Goal: Transaction & Acquisition: Purchase product/service

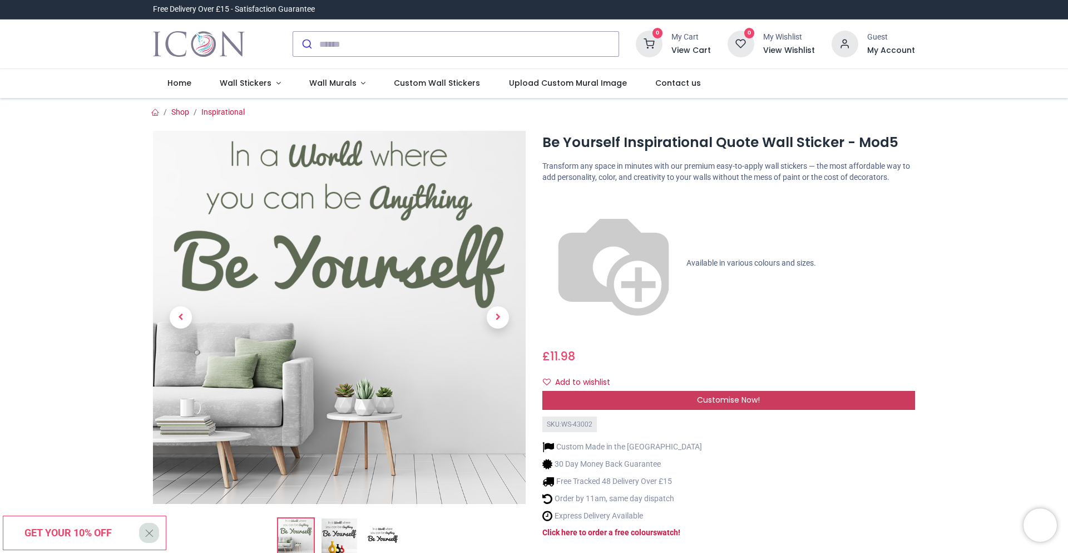
click at [735, 394] on span "Customise Now!" at bounding box center [728, 399] width 63 height 11
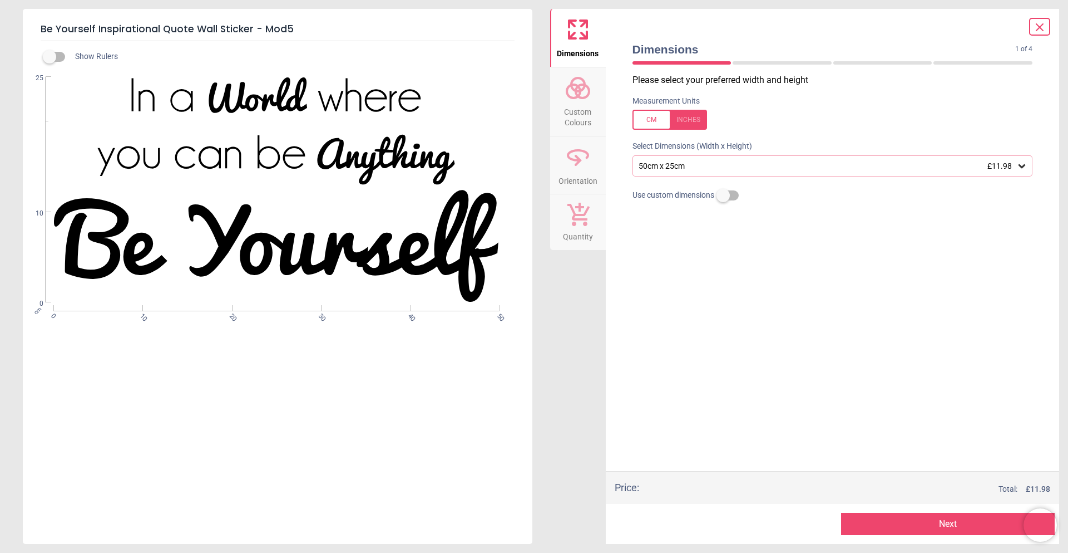
click at [715, 163] on div "50cm x 25cm £11.98" at bounding box center [827, 165] width 379 height 9
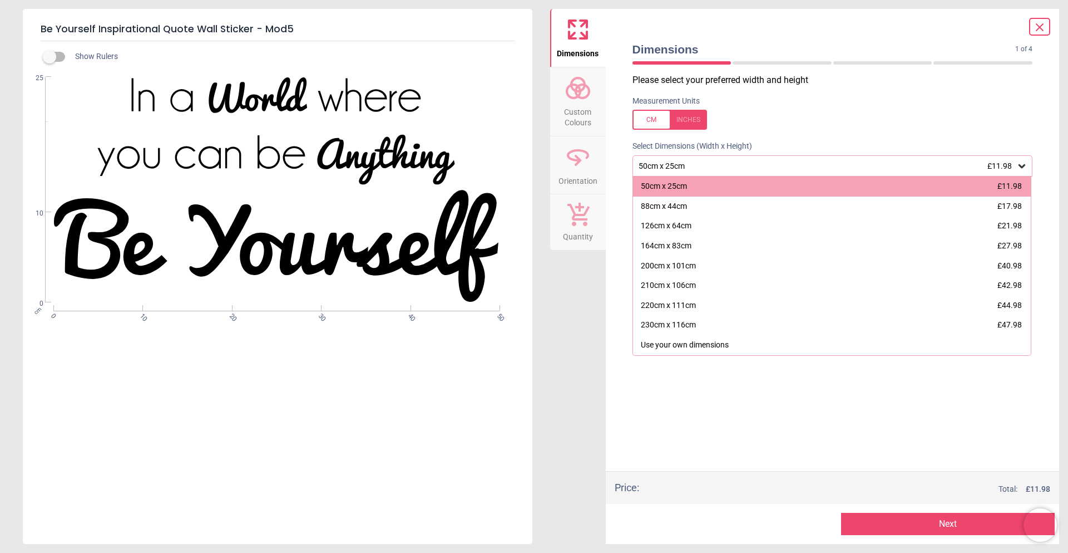
click at [326, 145] on div "WS-43002 Created with Snap null" at bounding box center [276, 190] width 507 height 226
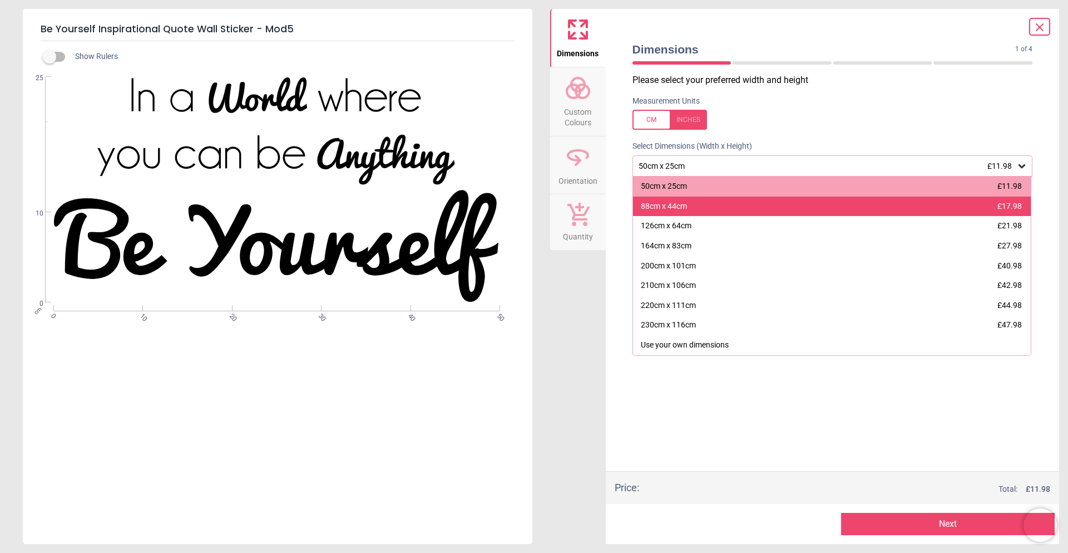
click at [688, 209] on div "88cm x 44cm £17.98" at bounding box center [832, 206] width 398 height 20
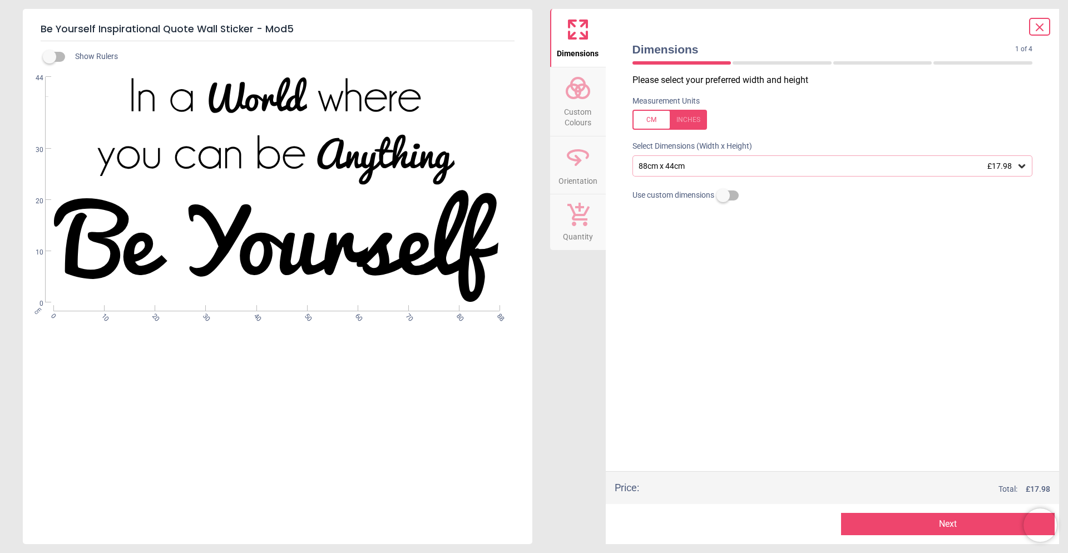
click at [694, 169] on div "88cm x 44cm £17.98" at bounding box center [827, 165] width 379 height 9
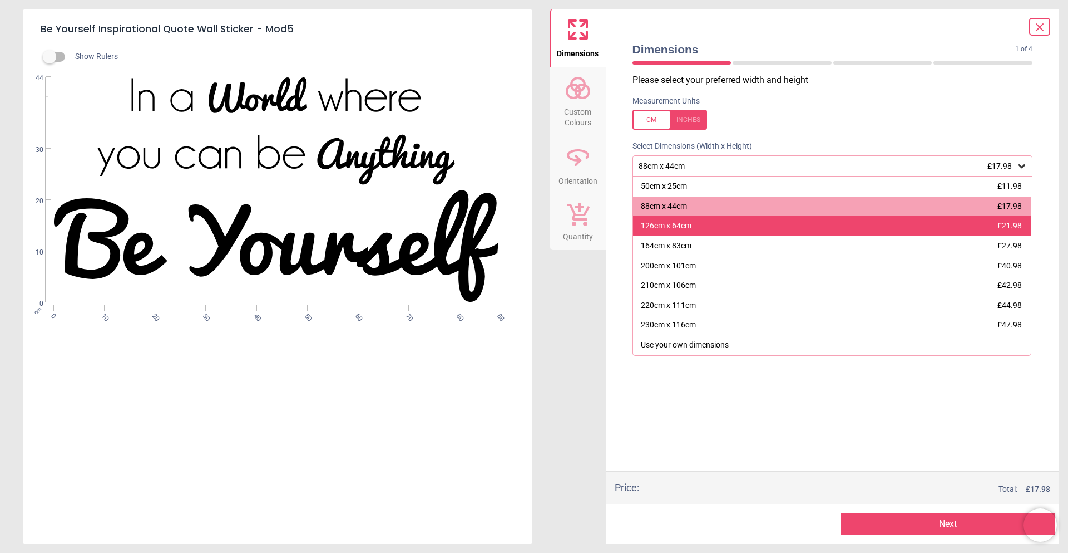
click at [664, 223] on div "126cm x 64cm" at bounding box center [666, 225] width 51 height 11
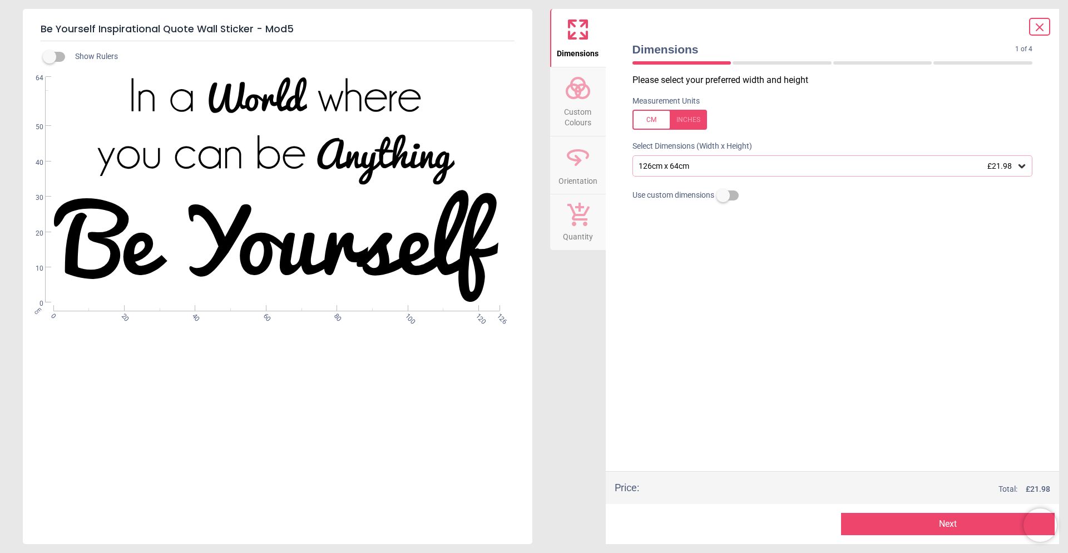
click at [585, 109] on span "Custom Colours" at bounding box center [577, 114] width 53 height 27
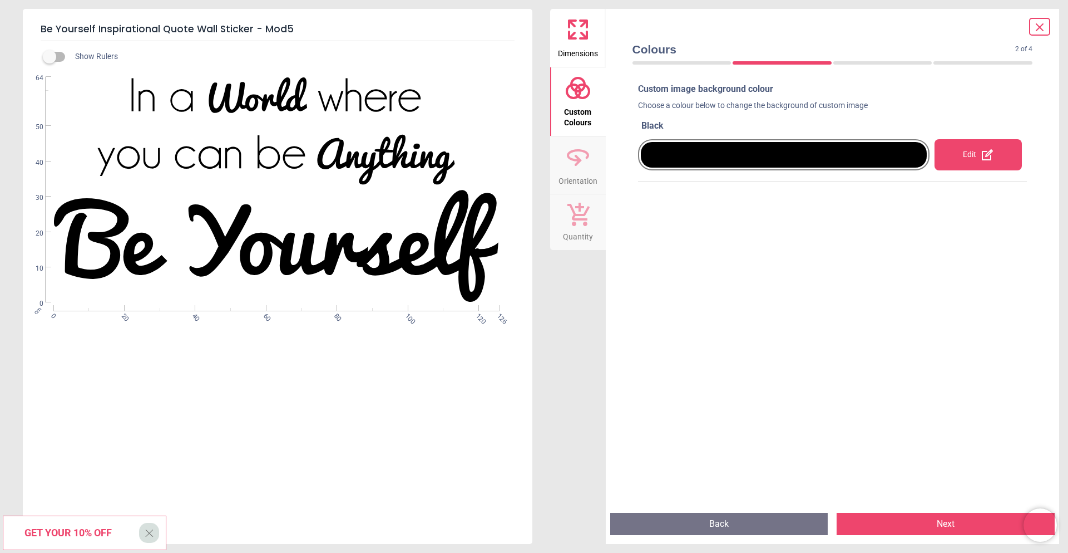
click at [973, 157] on div "Edit" at bounding box center [978, 154] width 87 height 31
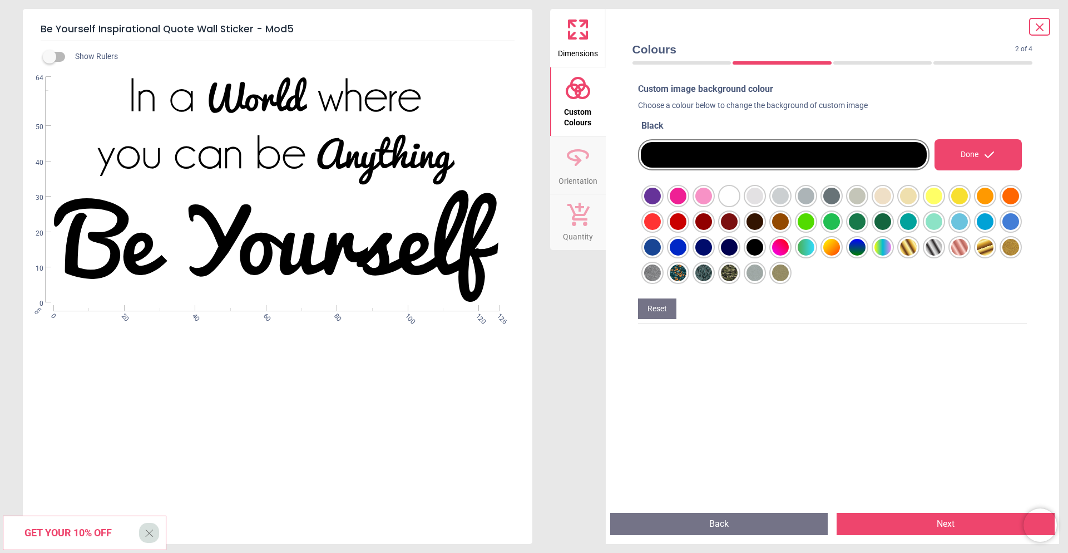
click at [661, 198] on div at bounding box center [652, 196] width 17 height 17
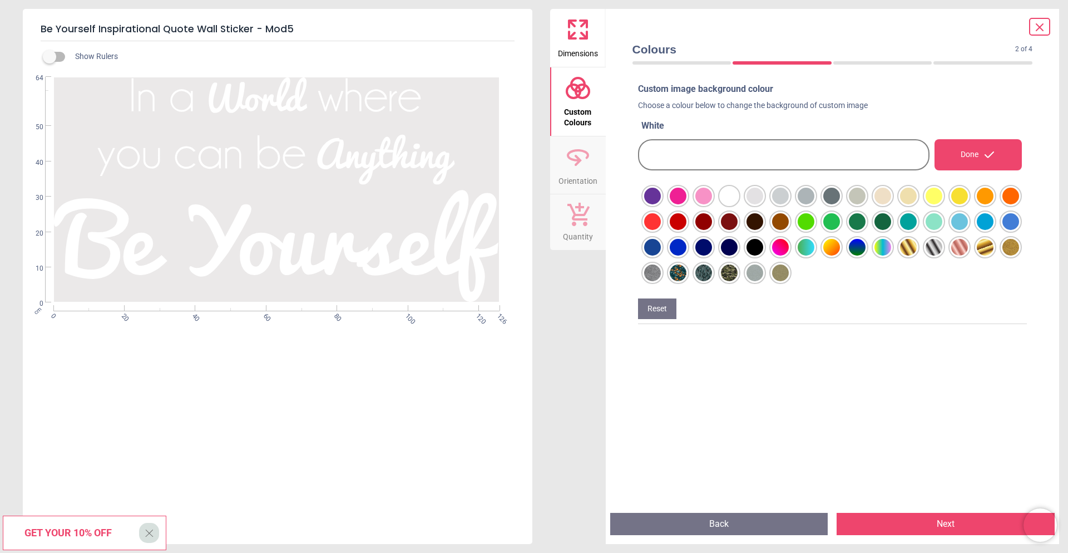
click at [661, 204] on div at bounding box center [652, 196] width 17 height 17
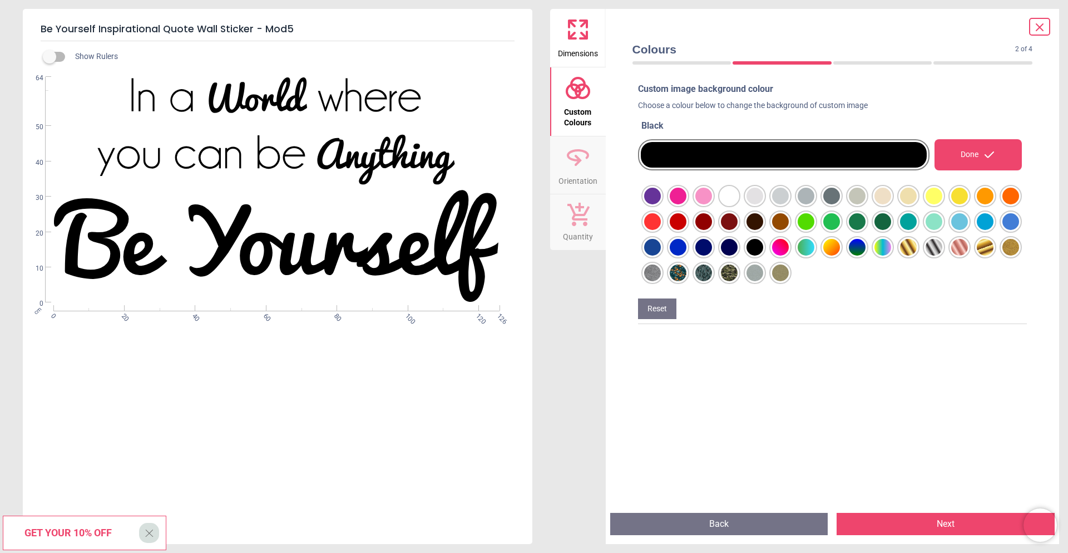
click at [319, 144] on div "WS-43002 Created with Snap null" at bounding box center [276, 190] width 507 height 226
click at [327, 155] on div "WS-43002 Created with Snap null" at bounding box center [276, 190] width 507 height 226
click at [576, 155] on icon at bounding box center [578, 160] width 7 height 11
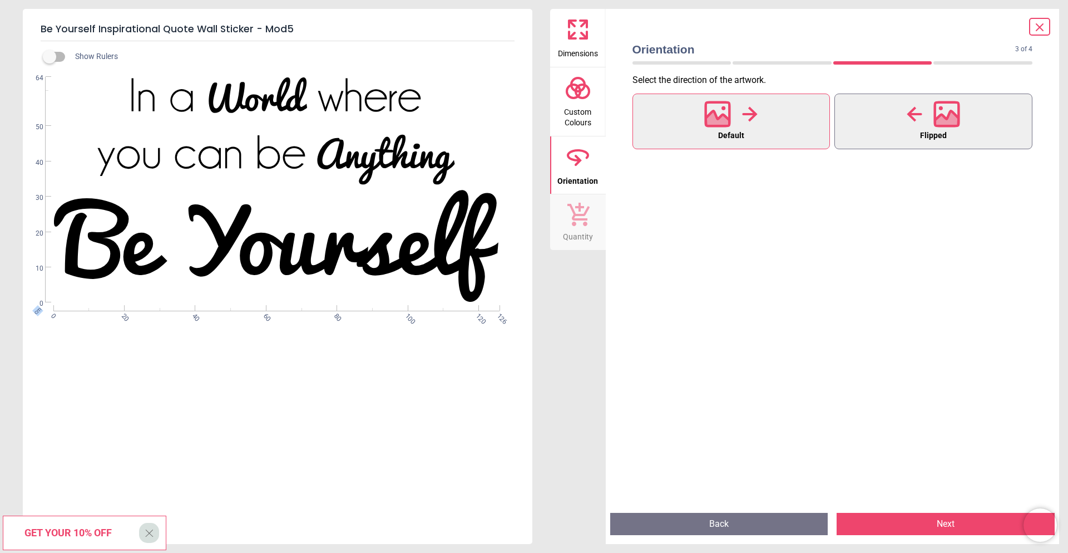
click at [910, 133] on button "Flipped" at bounding box center [934, 121] width 198 height 56
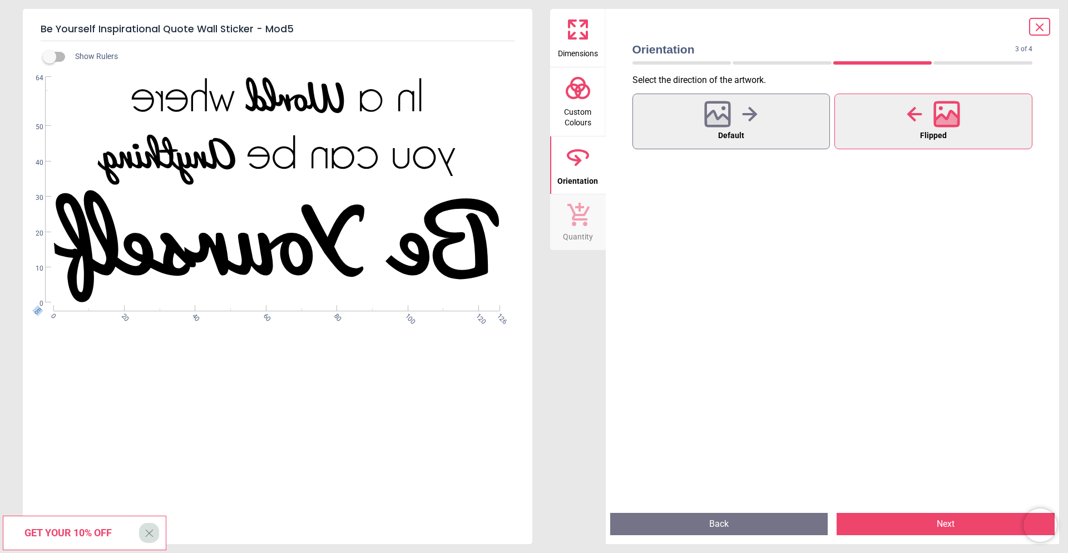
click at [909, 133] on button "Flipped" at bounding box center [934, 121] width 198 height 56
click at [771, 125] on button "Default" at bounding box center [732, 121] width 198 height 56
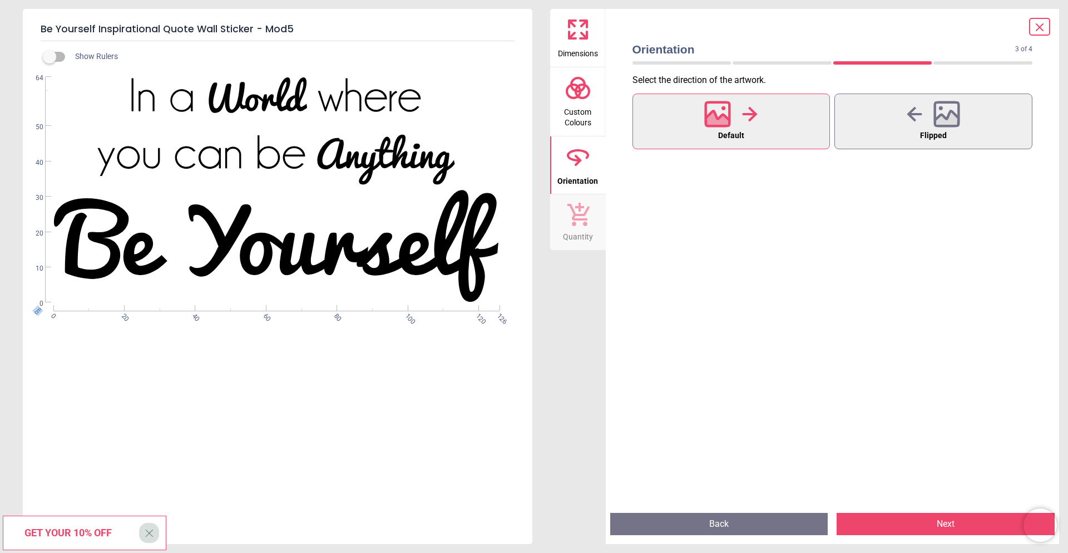
click at [573, 214] on icon at bounding box center [577, 213] width 23 height 24
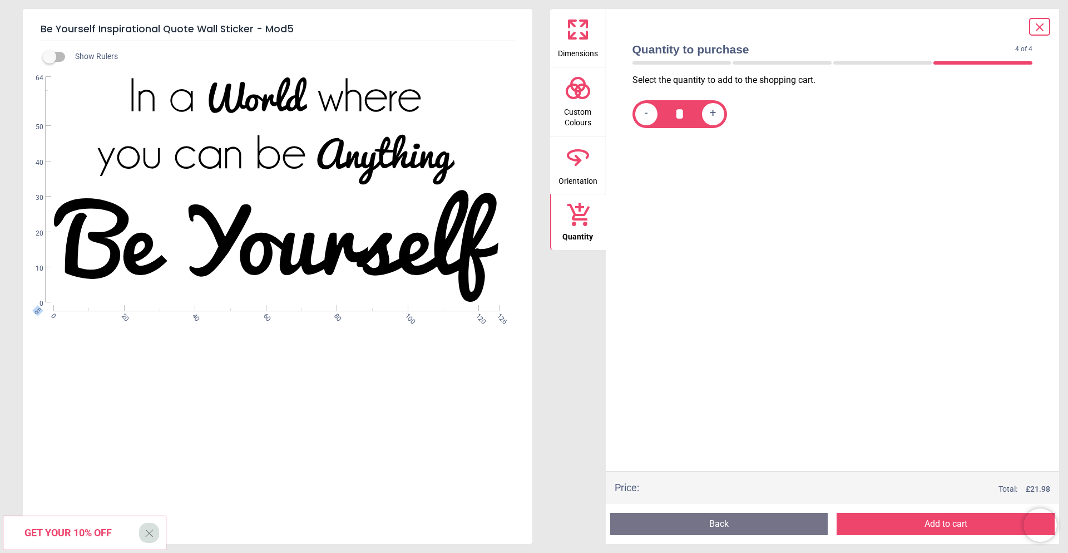
click at [581, 53] on span "Dimensions" at bounding box center [578, 51] width 40 height 17
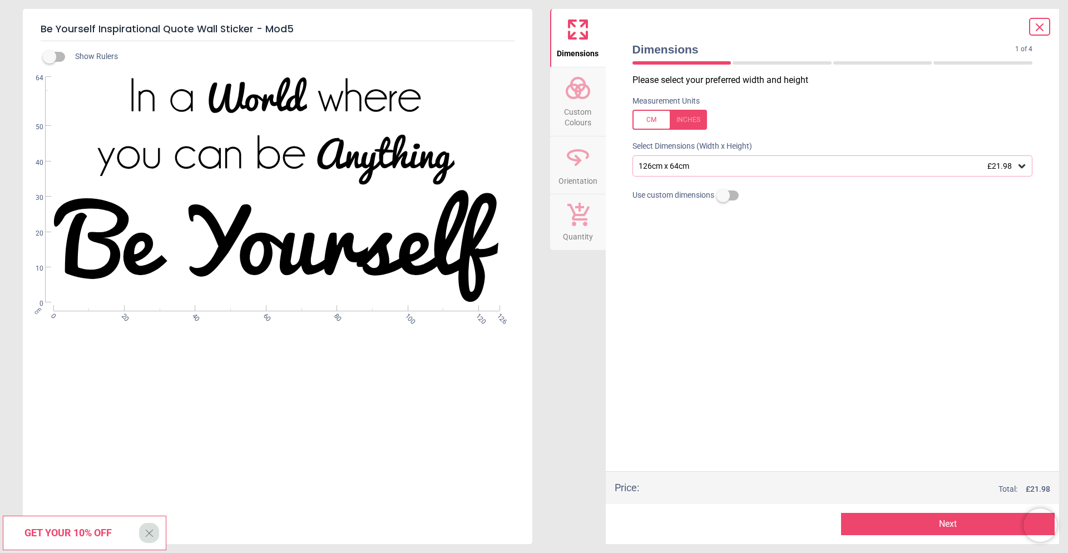
click at [723, 195] on label at bounding box center [723, 195] width 0 height 0
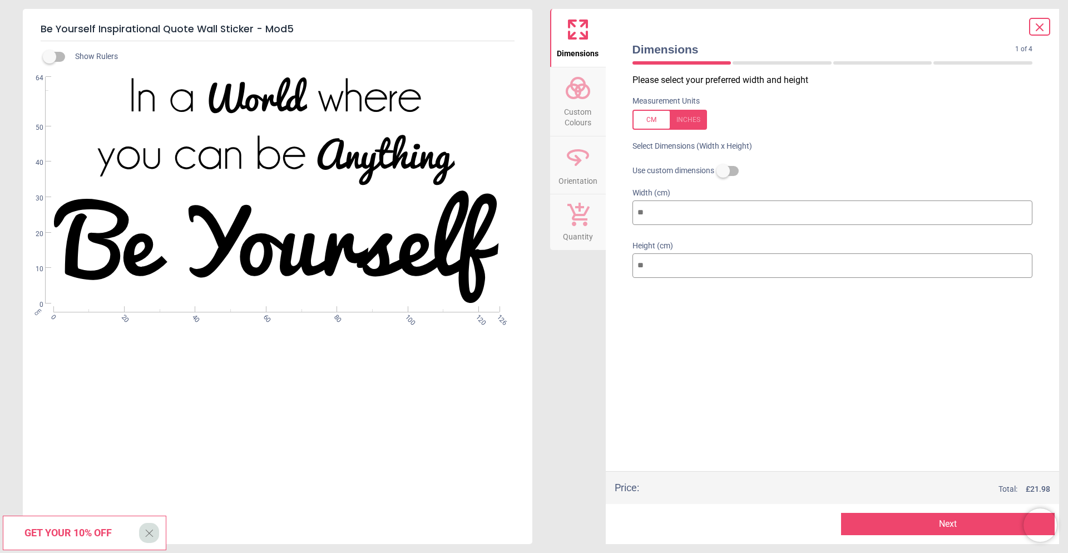
type input "**"
type input "*"
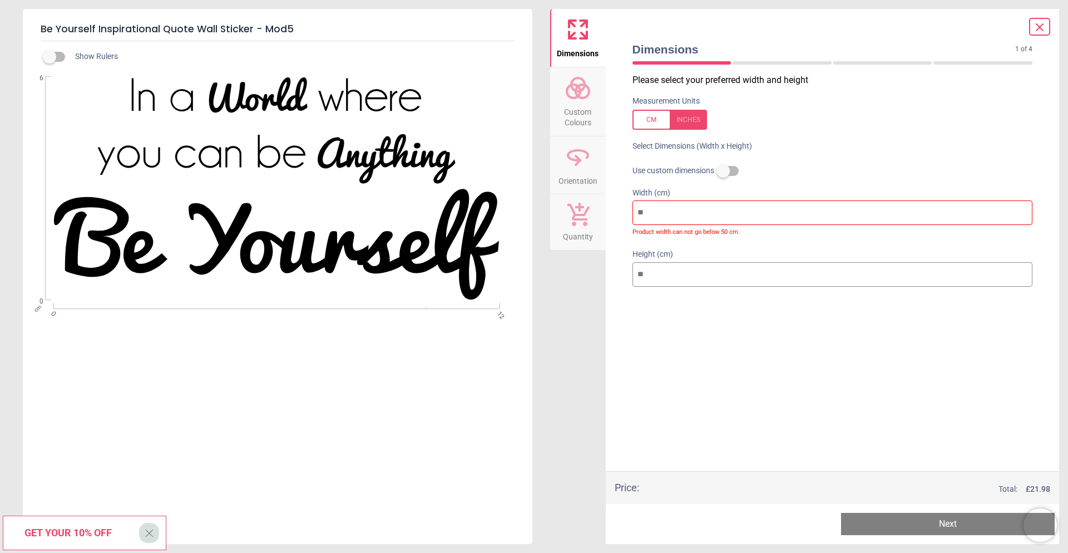
type input "*"
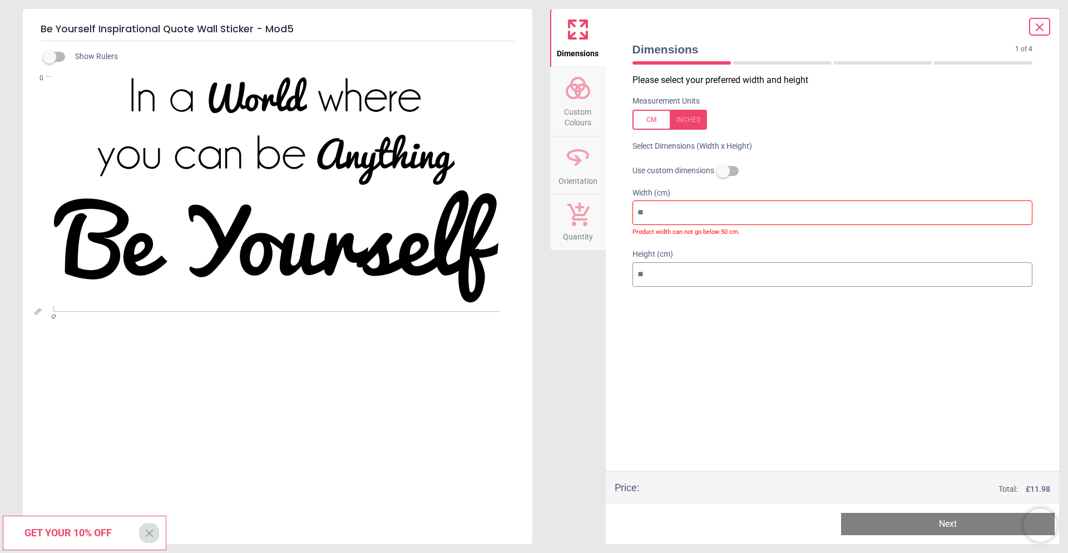
type input "*"
type input "**"
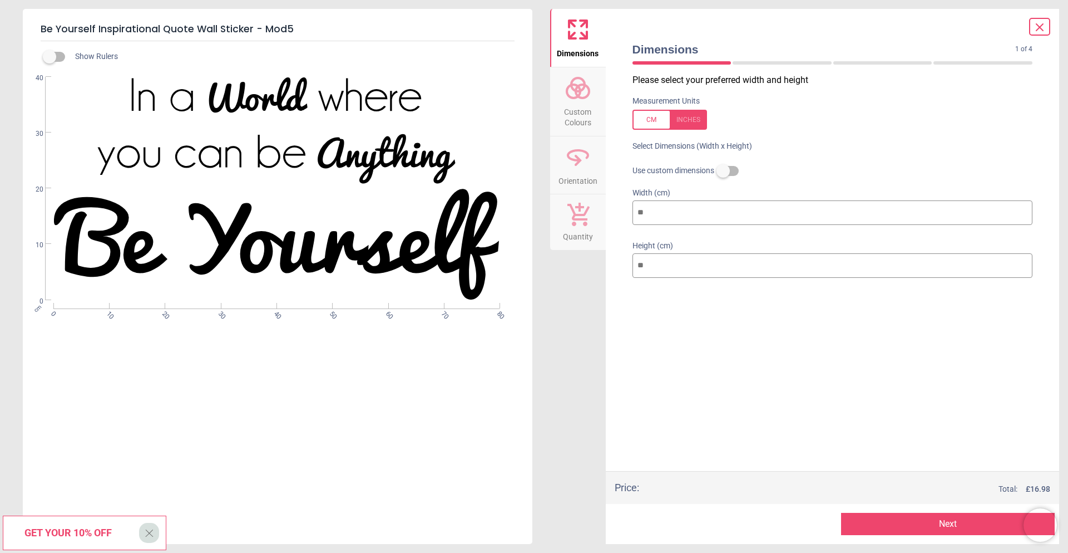
type input "**"
drag, startPoint x: 657, startPoint y: 269, endPoint x: 631, endPoint y: 274, distance: 26.6
click at [632, 274] on div "Height (cm) **" at bounding box center [833, 260] width 418 height 53
type input "*"
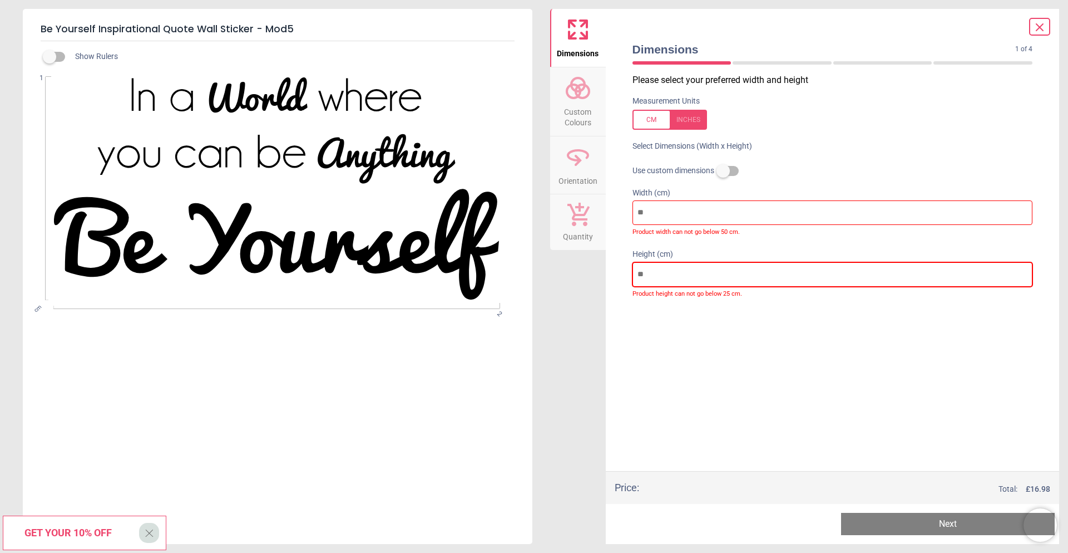
type input "*"
type input "**"
type input "***"
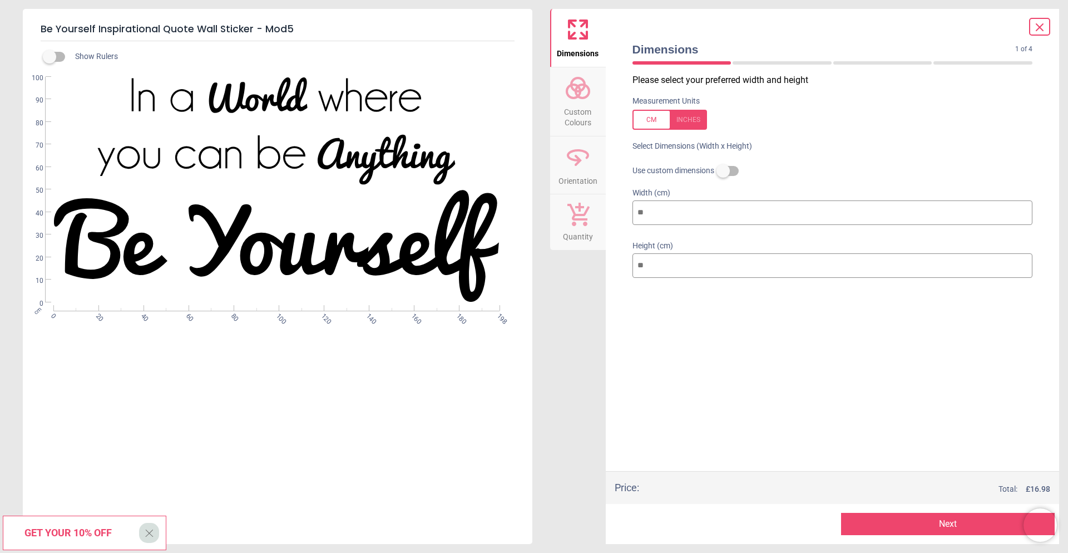
type input "***"
click at [331, 99] on div "WS-43002 Created with Snap null" at bounding box center [276, 189] width 507 height 225
click at [363, 216] on div "WS-43002 Created with Snap null" at bounding box center [276, 189] width 507 height 225
click at [305, 154] on div "WS-43002 Created with Snap null" at bounding box center [276, 189] width 507 height 225
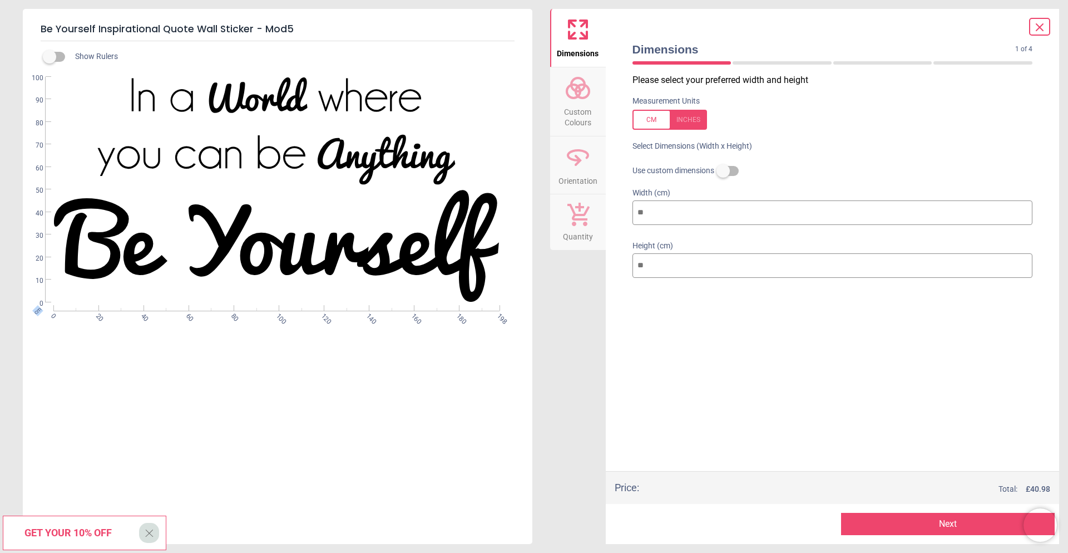
click at [305, 153] on div "WS-43002 Created with Snap null" at bounding box center [276, 189] width 507 height 225
drag, startPoint x: 313, startPoint y: 216, endPoint x: 318, endPoint y: 221, distance: 6.7
click at [315, 216] on div "WS-43002 Created with Snap null" at bounding box center [276, 189] width 507 height 225
click at [657, 214] on input "***" at bounding box center [833, 212] width 401 height 24
drag, startPoint x: 649, startPoint y: 214, endPoint x: 631, endPoint y: 216, distance: 17.9
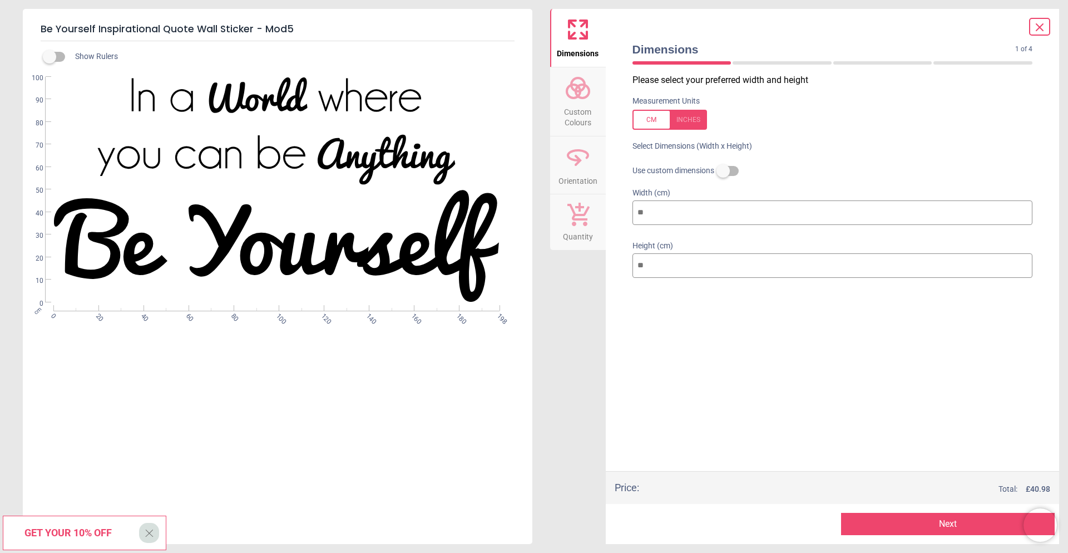
click at [633, 216] on input "***" at bounding box center [833, 212] width 401 height 24
click at [723, 171] on label at bounding box center [723, 171] width 0 height 0
click at [723, 166] on div "50cm x 25cm £11.98" at bounding box center [827, 165] width 379 height 9
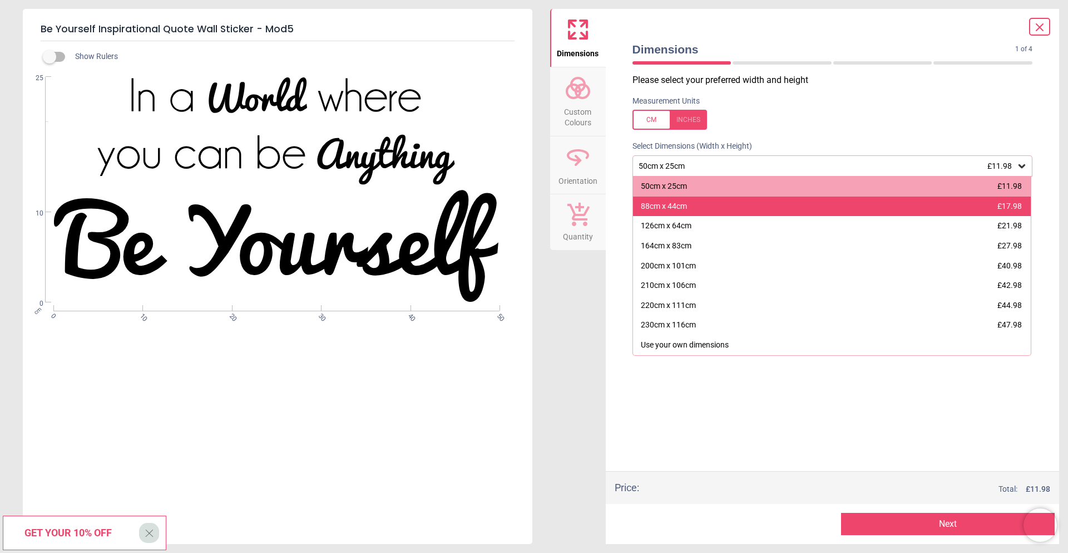
click at [687, 212] on div "88cm x 44cm £17.98" at bounding box center [832, 206] width 398 height 20
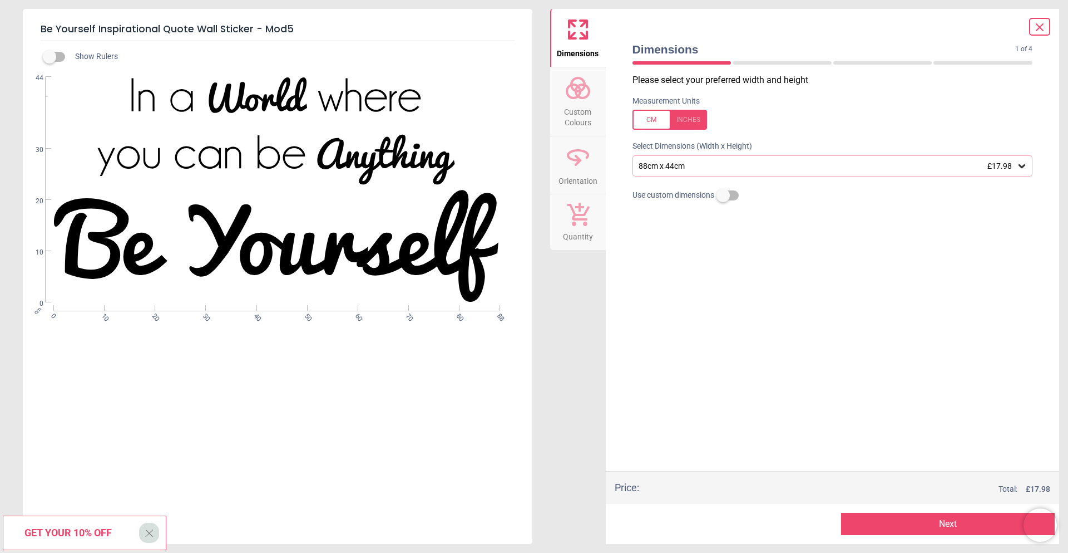
drag, startPoint x: 698, startPoint y: 175, endPoint x: 704, endPoint y: 164, distance: 12.2
click at [704, 164] on div "88cm x 44cm £17.98" at bounding box center [827, 165] width 379 height 9
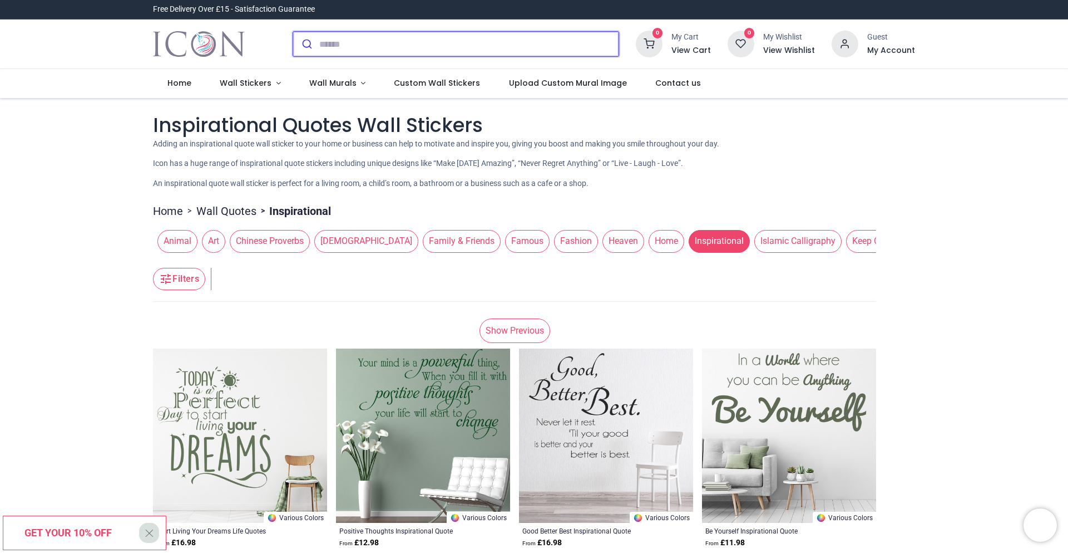
click at [353, 46] on input "search" at bounding box center [468, 44] width 299 height 24
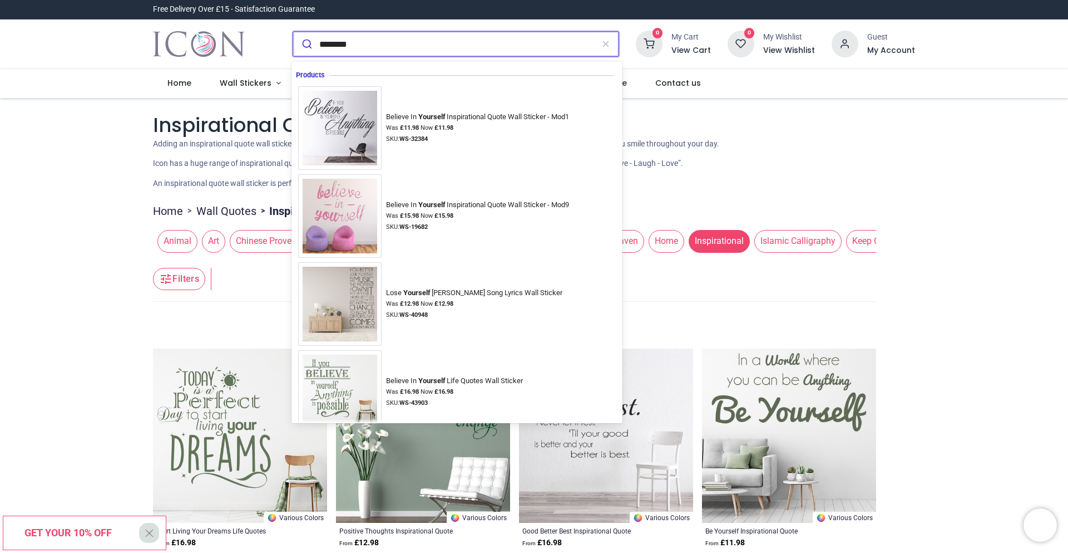
type input "********"
click at [293, 32] on button "submit" at bounding box center [306, 44] width 26 height 24
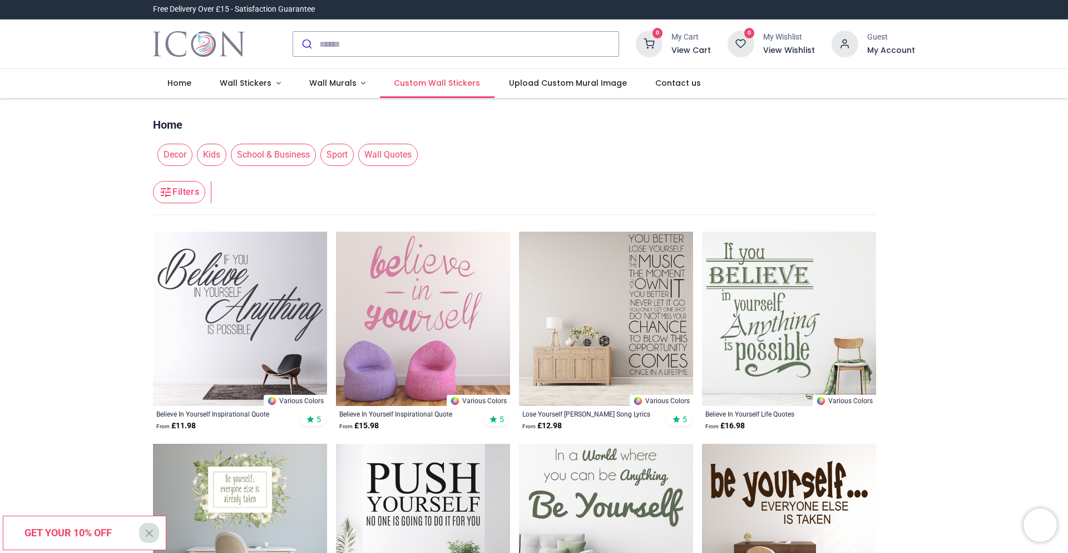
click at [430, 85] on span "Custom Wall Stickers" at bounding box center [437, 82] width 86 height 11
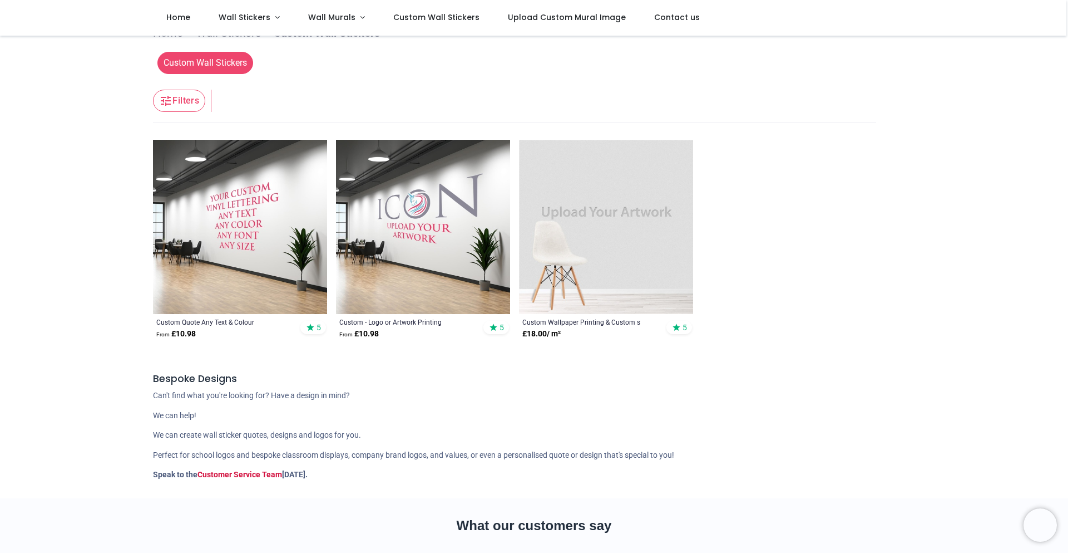
scroll to position [167, 0]
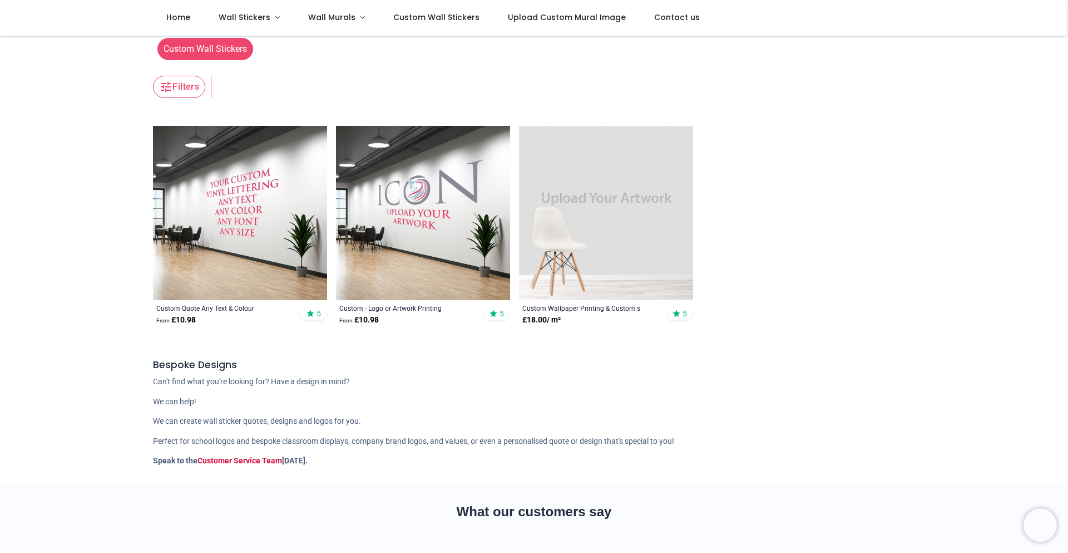
click at [606, 211] on img at bounding box center [606, 213] width 174 height 174
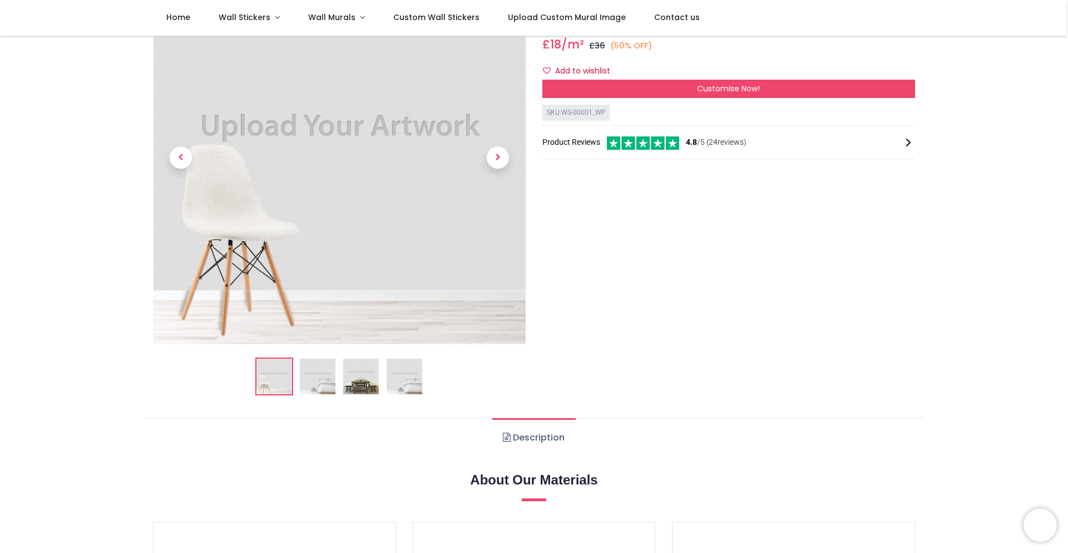
scroll to position [111, 0]
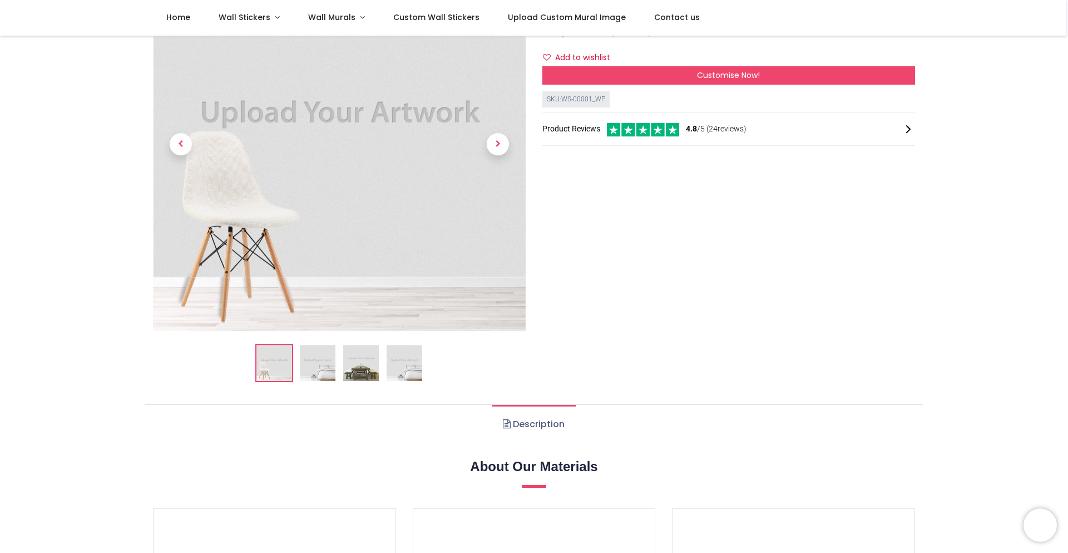
click at [305, 356] on img at bounding box center [318, 363] width 36 height 36
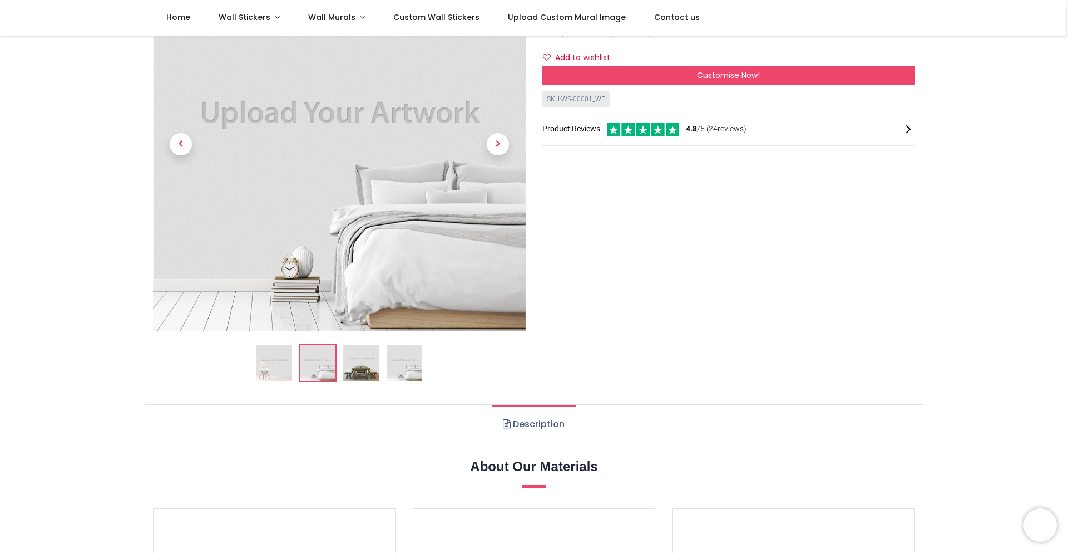
click at [358, 362] on img at bounding box center [361, 363] width 36 height 36
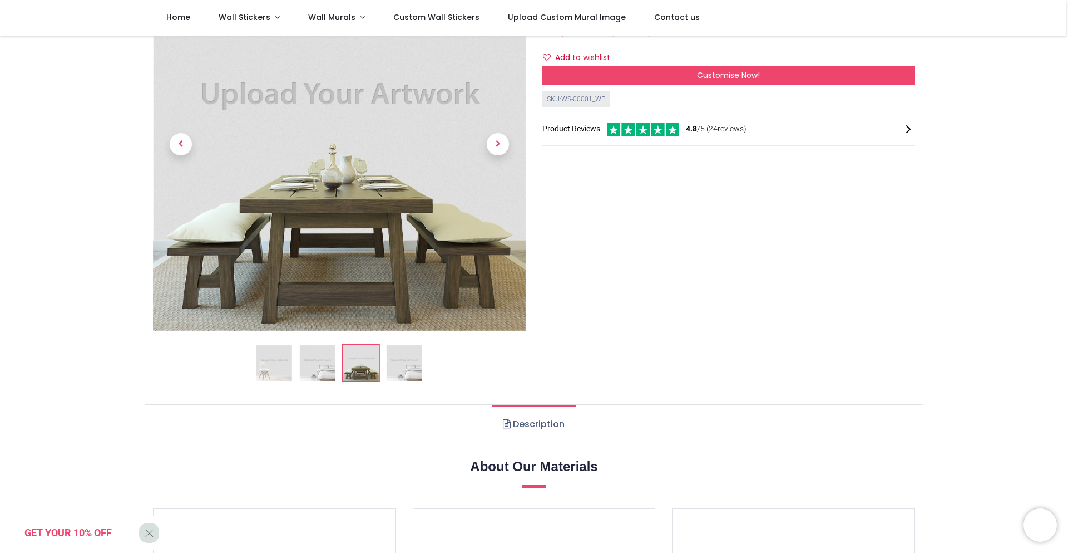
scroll to position [0, 0]
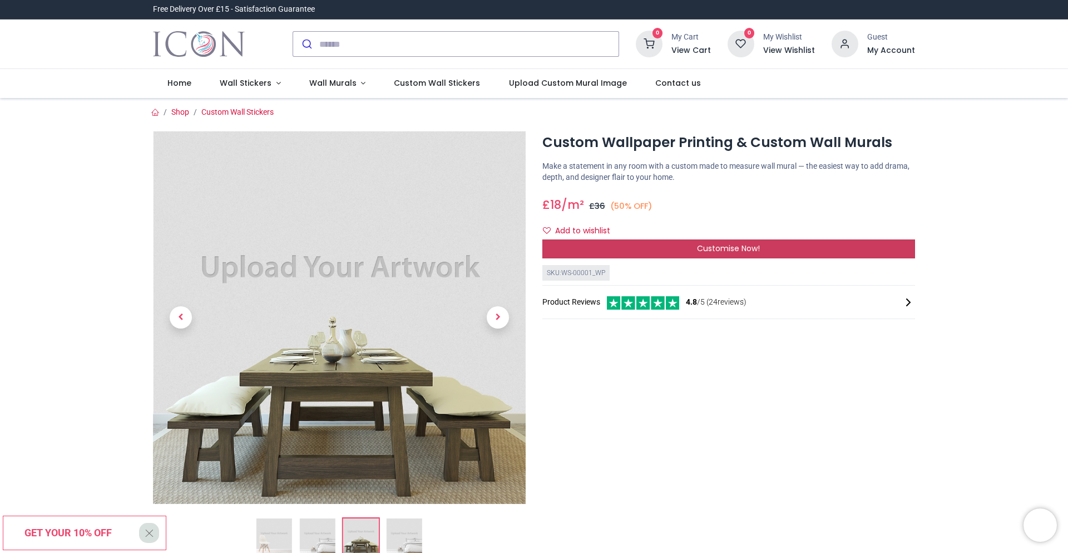
click at [712, 249] on span "Customise Now!" at bounding box center [728, 248] width 63 height 11
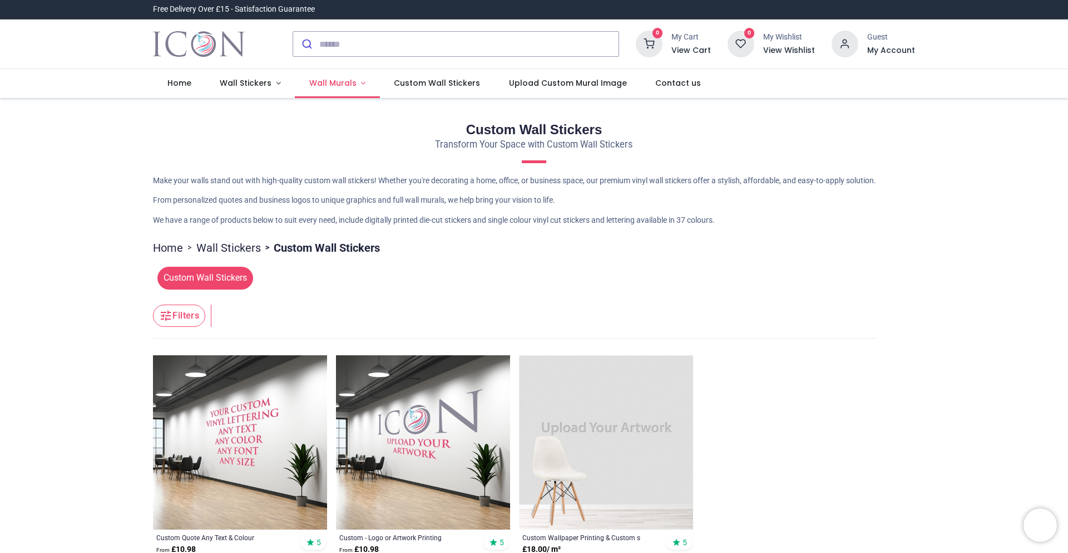
click at [357, 80] on link "Wall Murals" at bounding box center [337, 83] width 85 height 29
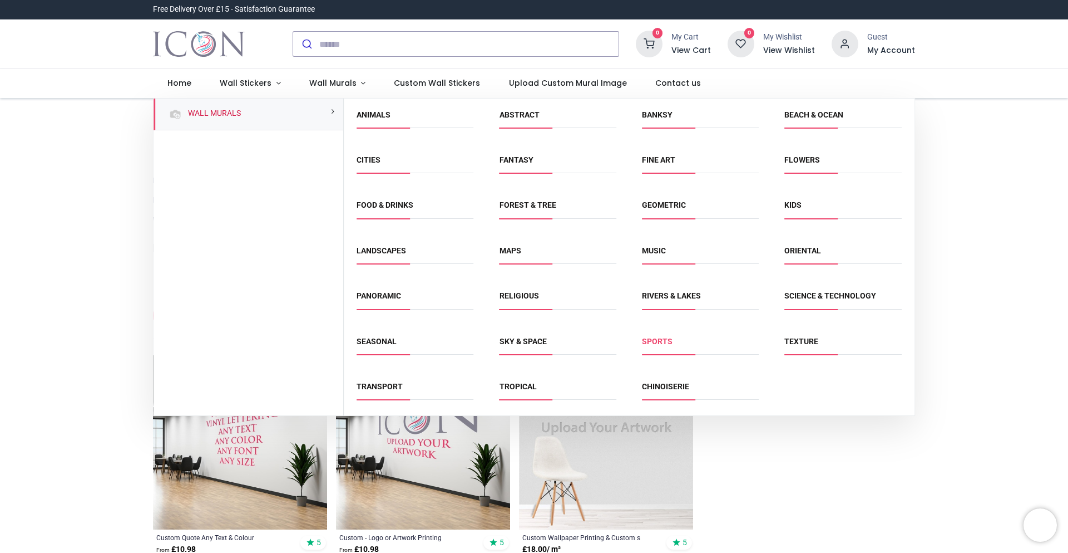
click at [658, 338] on link "Sports" at bounding box center [657, 341] width 31 height 9
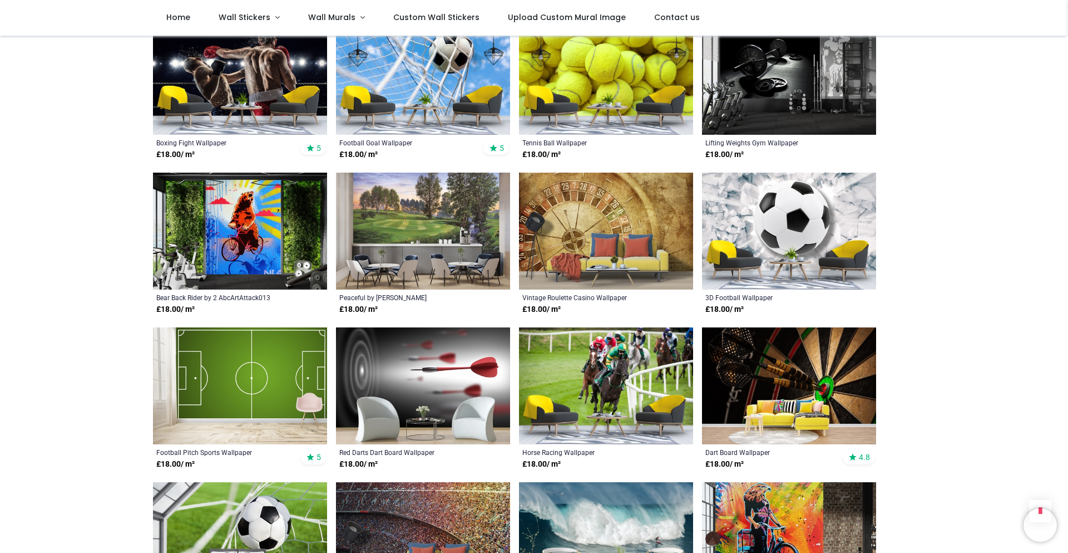
scroll to position [779, 0]
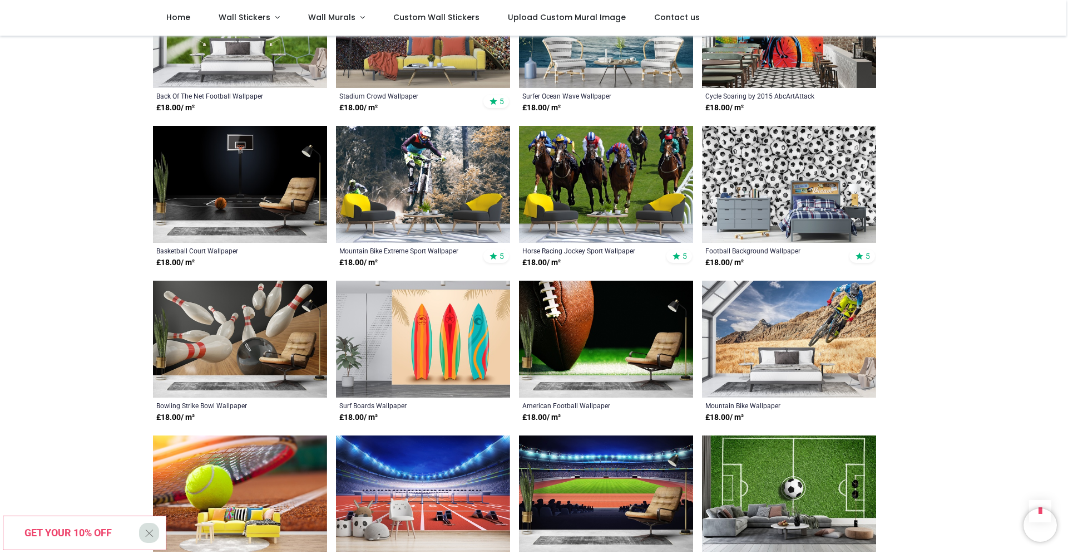
scroll to position [1391, 0]
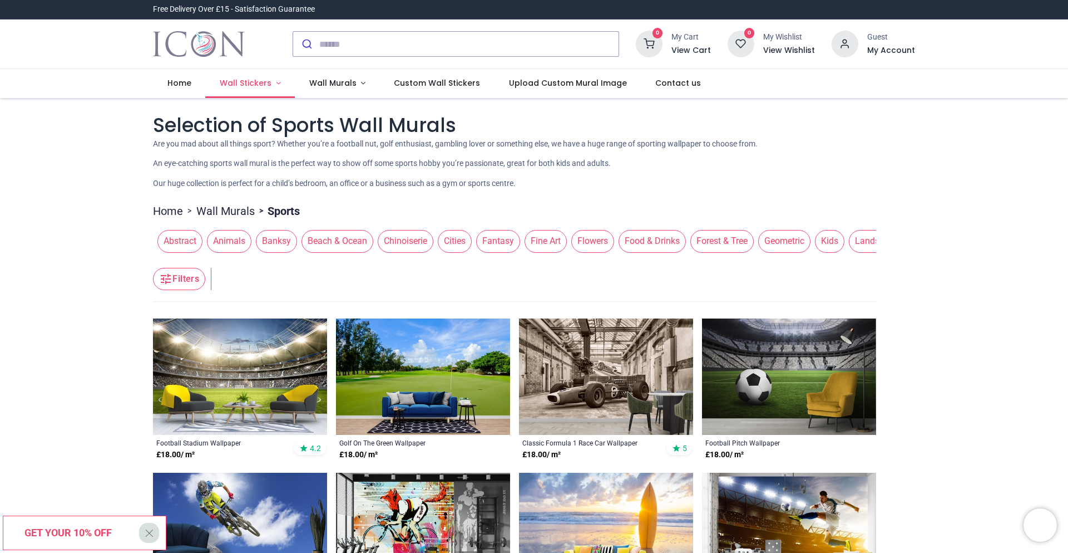
click at [269, 80] on span "Wall Stickers" at bounding box center [247, 82] width 54 height 11
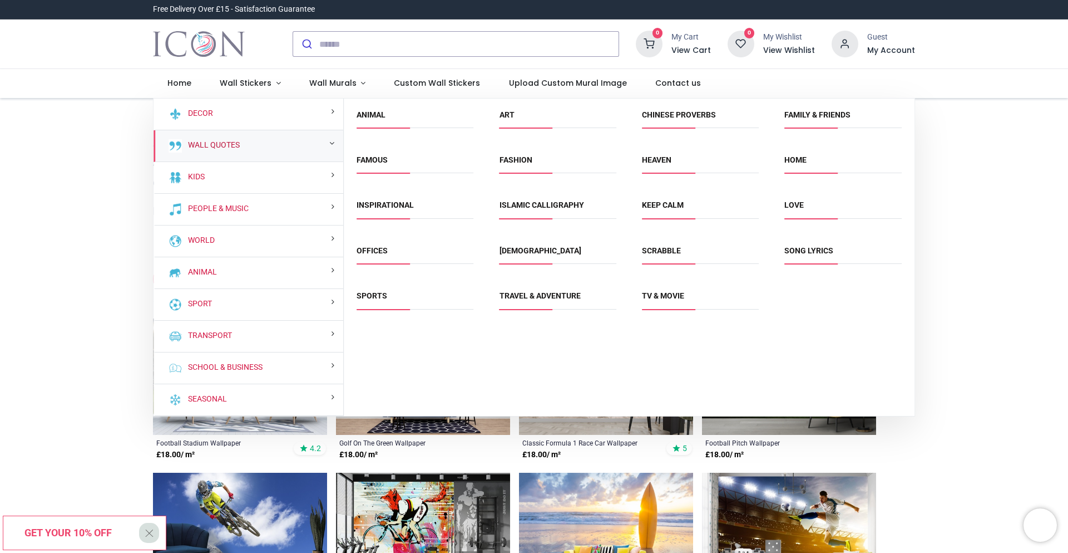
click at [211, 143] on link "Wall Quotes" at bounding box center [212, 145] width 56 height 11
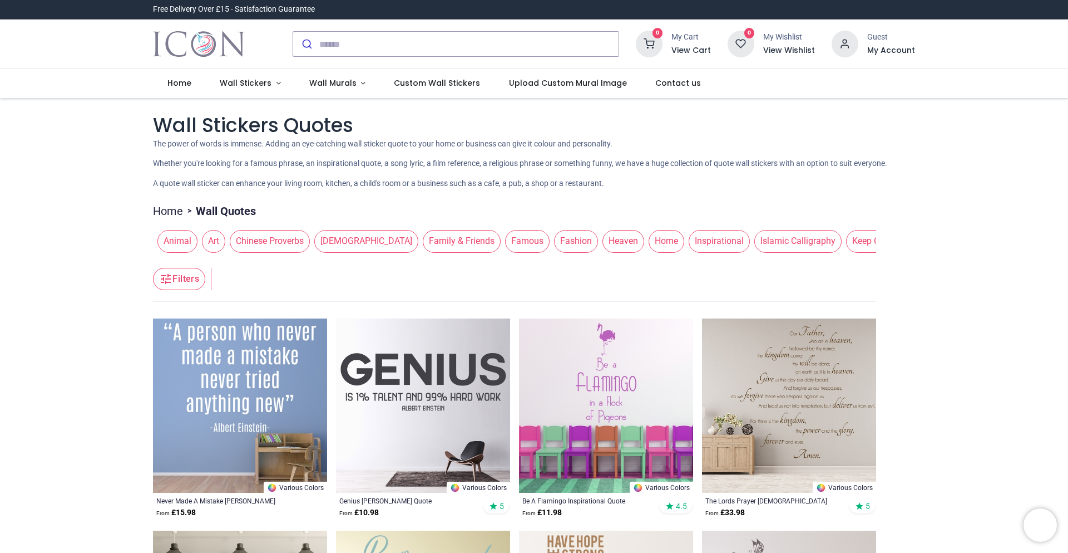
click at [296, 234] on span "Chinese Proverbs" at bounding box center [270, 241] width 80 height 22
click at [260, 241] on span "Chinese Proverbs" at bounding box center [270, 241] width 80 height 22
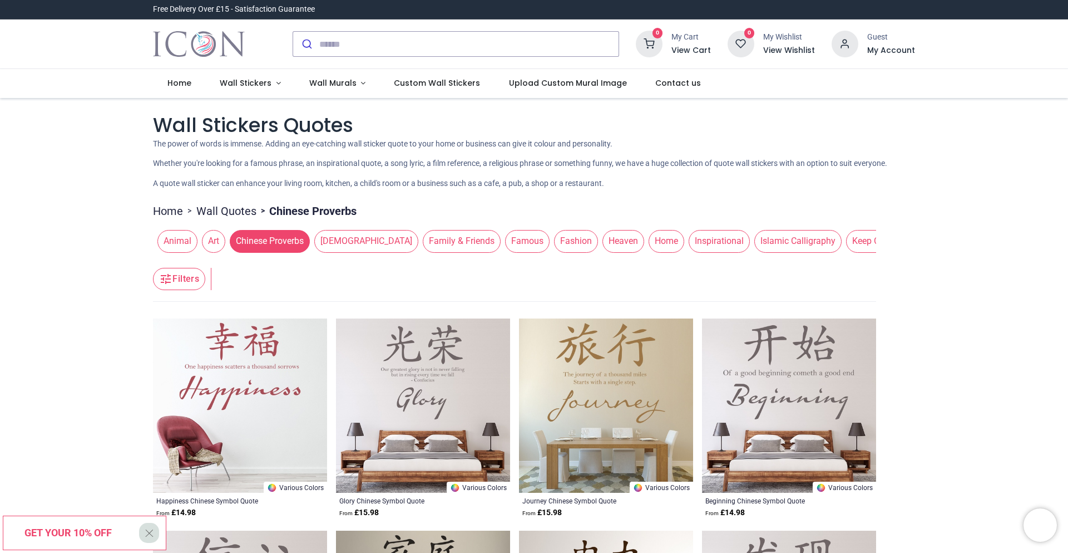
click at [689, 240] on span "Inspirational" at bounding box center [719, 241] width 61 height 22
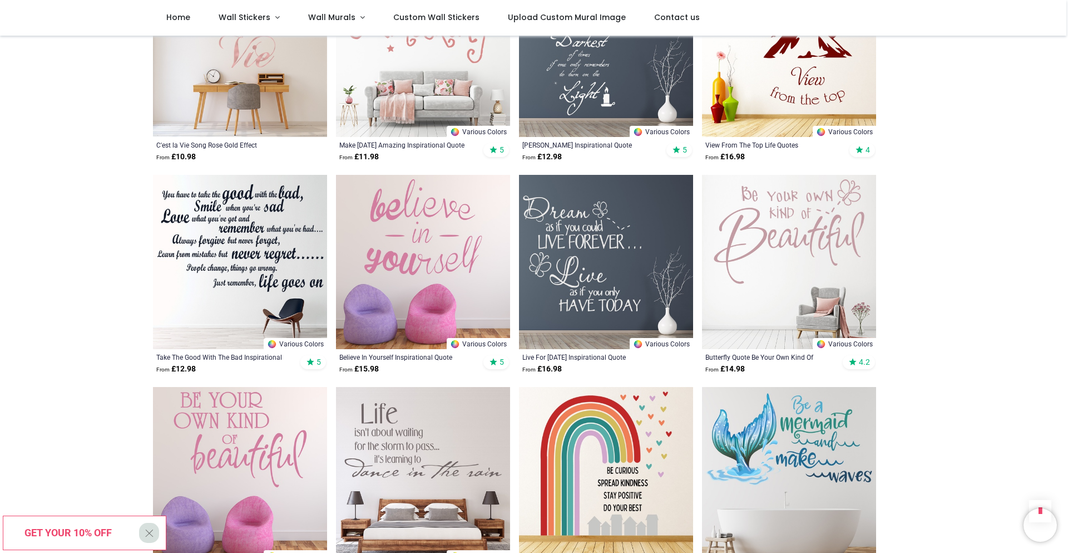
scroll to position [1002, 0]
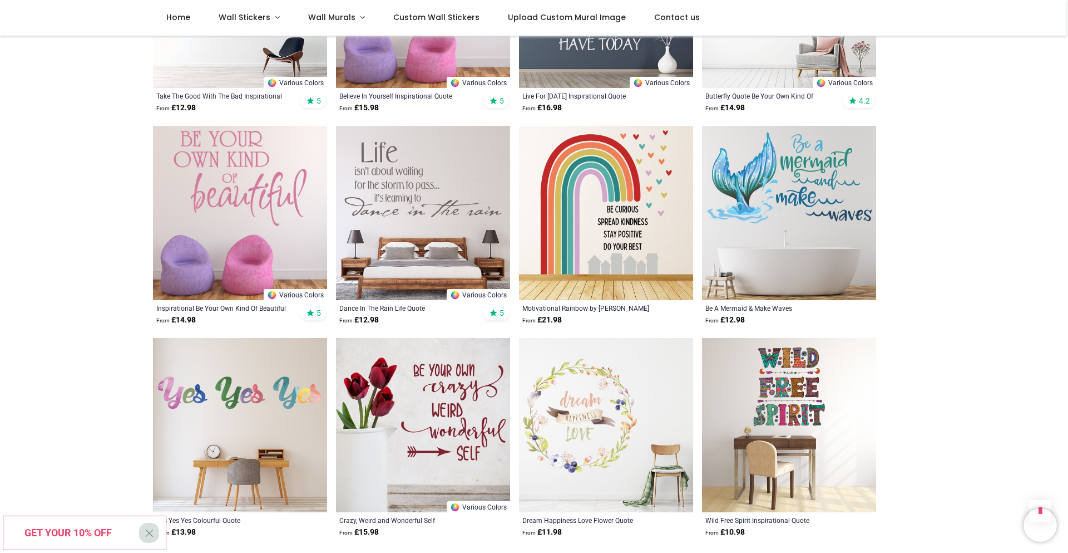
scroll to position [1224, 0]
